Goal: Check status

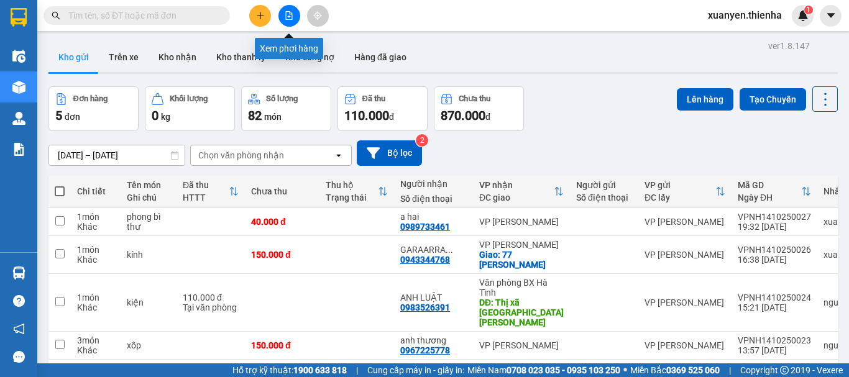
click at [285, 12] on icon "file-add" at bounding box center [289, 15] width 9 height 9
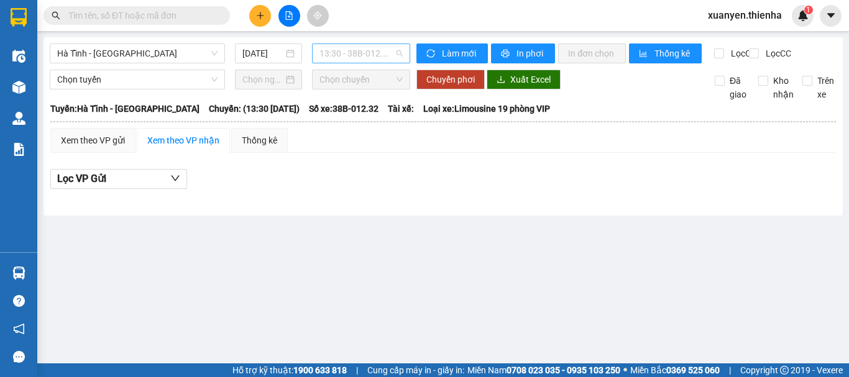
click at [368, 50] on span "13:30 - 38B-012.32" at bounding box center [360, 53] width 83 height 19
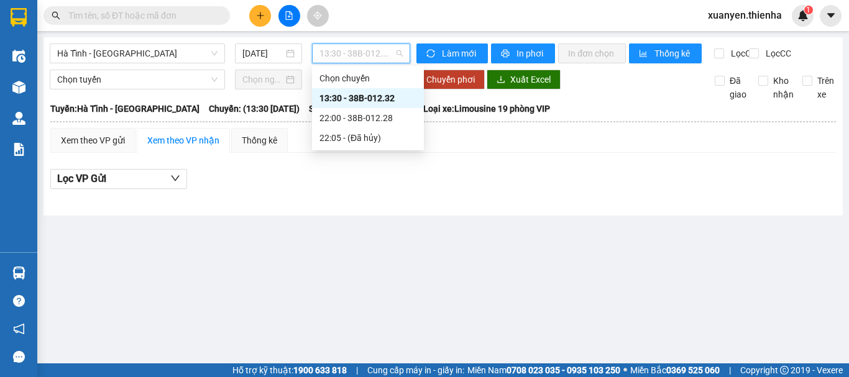
click at [375, 98] on div "13:30 - 38B-012.32" at bounding box center [367, 98] width 97 height 14
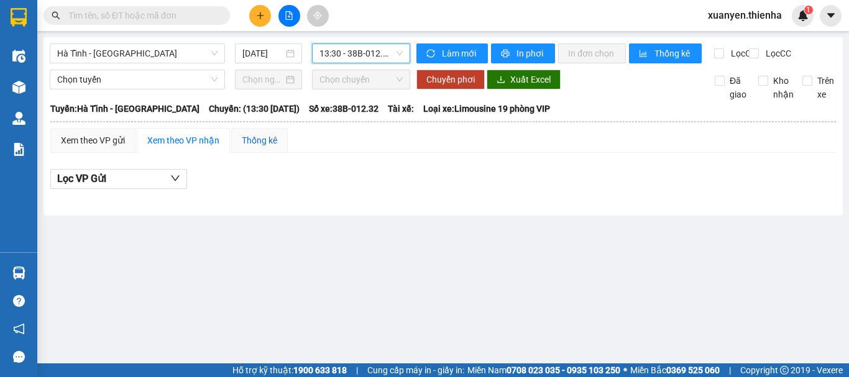
click at [248, 147] on div "Thống kê" at bounding box center [259, 141] width 35 height 14
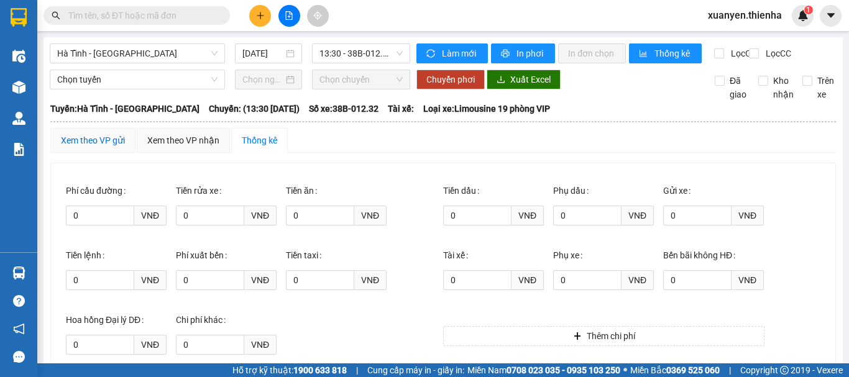
click at [75, 147] on div "Xem theo VP gửi" at bounding box center [93, 141] width 64 height 14
